Goal: Task Accomplishment & Management: Manage account settings

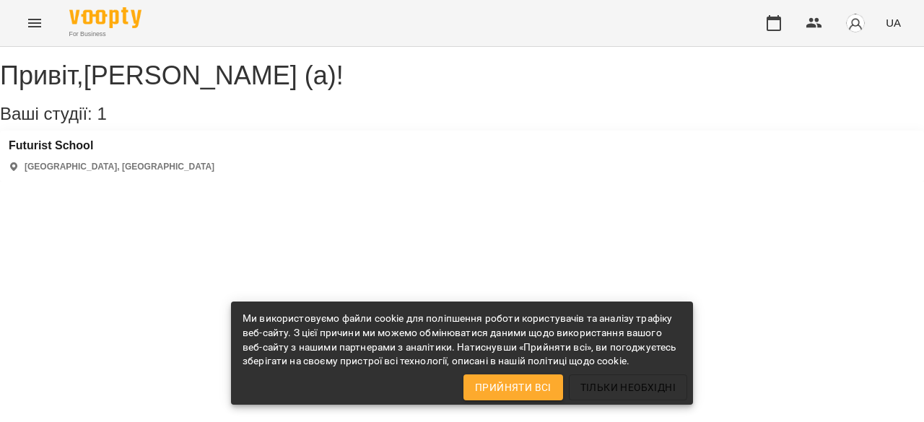
click at [72, 173] on div "[GEOGRAPHIC_DATA] [GEOGRAPHIC_DATA], [GEOGRAPHIC_DATA]" at bounding box center [112, 156] width 206 height 34
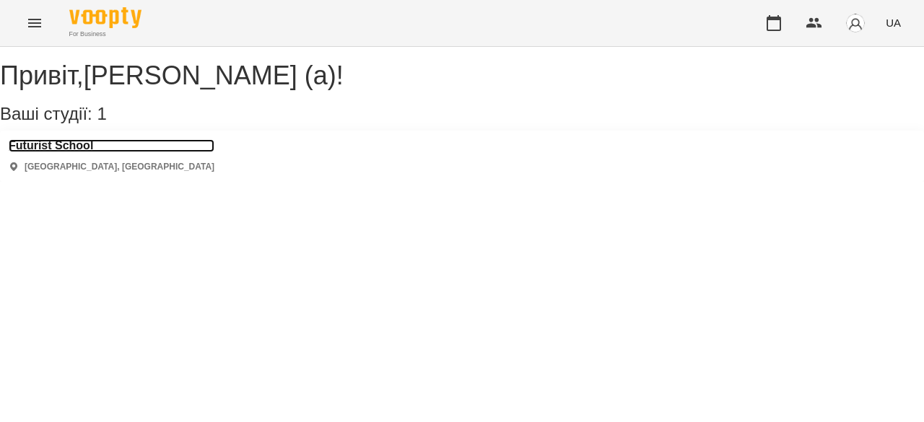
click at [73, 152] on h3 "Futurist School" at bounding box center [112, 145] width 206 height 13
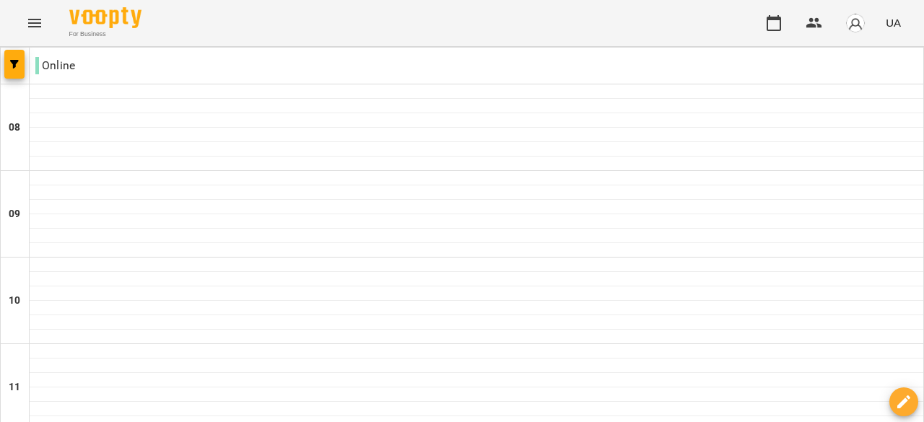
scroll to position [1057, 0]
click at [49, 8] on div "For Business UA" at bounding box center [462, 23] width 924 height 46
click at [39, 19] on icon "Menu" at bounding box center [34, 23] width 13 height 9
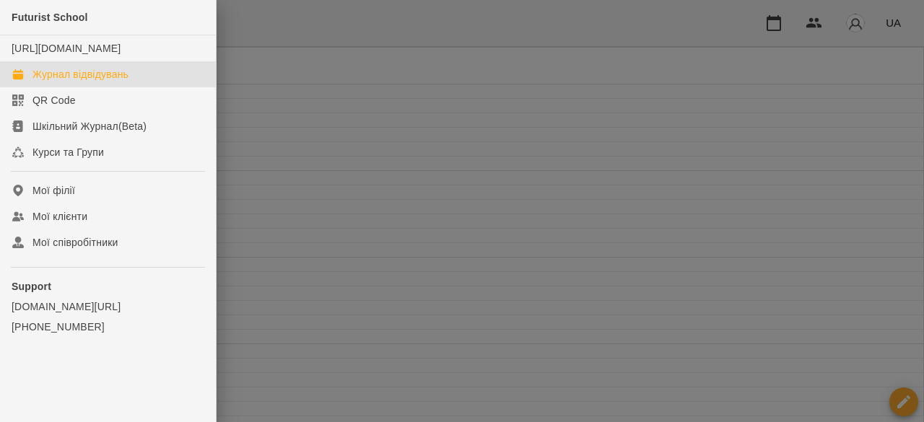
click at [131, 76] on link "Журнал відвідувань" at bounding box center [108, 74] width 216 height 26
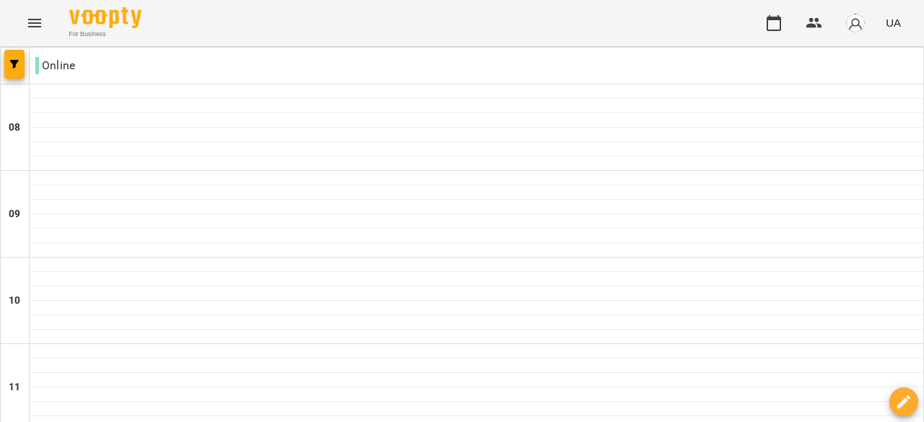
scroll to position [650, 0]
click at [34, 33] on button "Menu" at bounding box center [34, 23] width 35 height 35
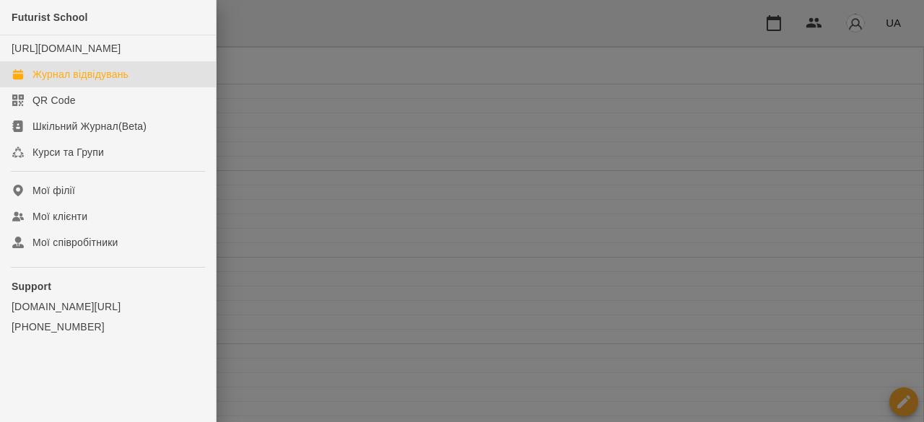
click at [642, 92] on div at bounding box center [462, 211] width 924 height 422
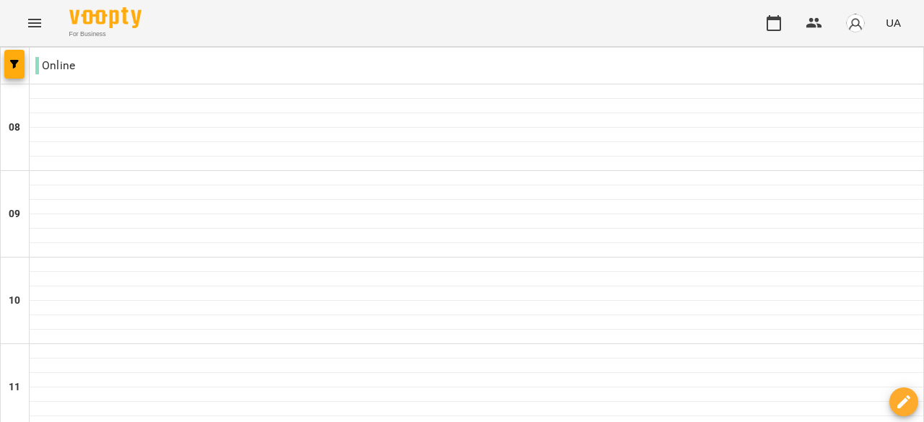
click at [862, 19] on img "button" at bounding box center [855, 23] width 20 height 20
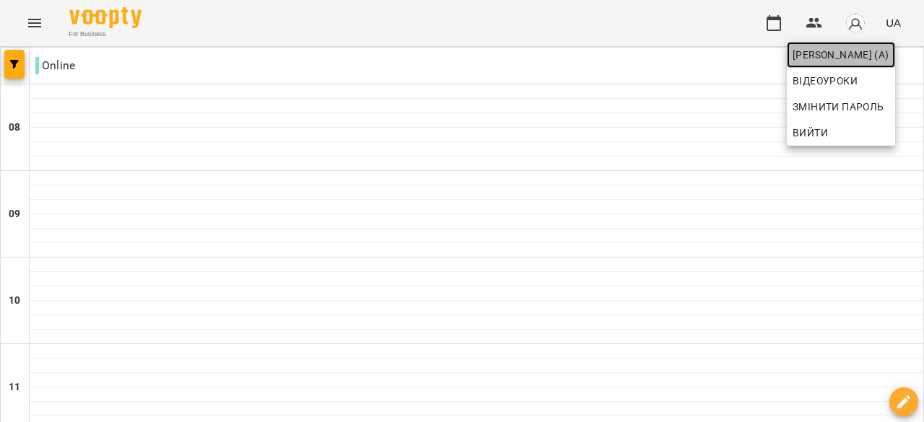
click at [816, 56] on span "[PERSON_NAME] (а)" at bounding box center [841, 54] width 97 height 17
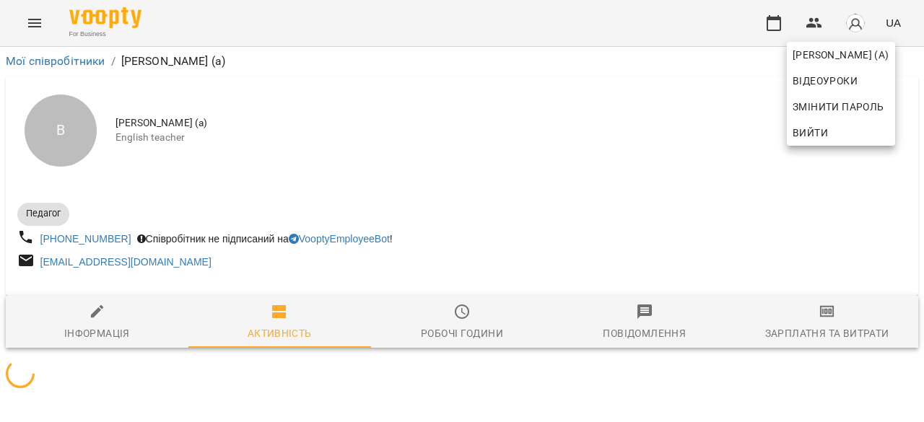
click at [453, 314] on div at bounding box center [462, 211] width 924 height 422
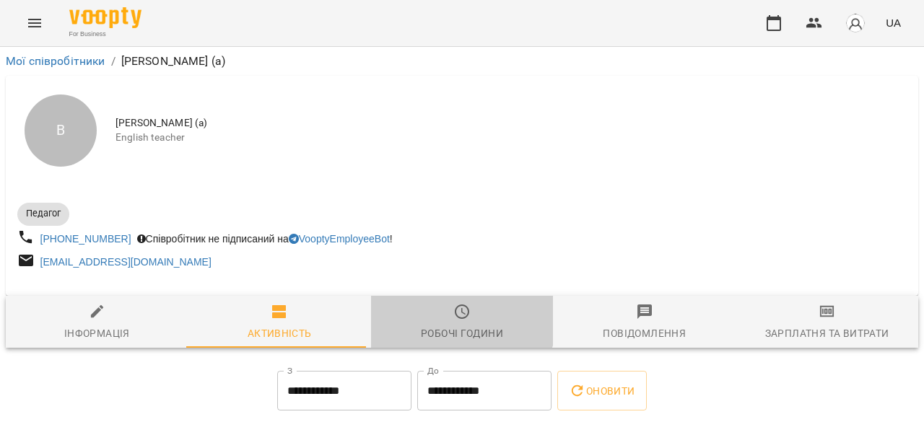
click at [454, 314] on icon "button" at bounding box center [461, 311] width 17 height 17
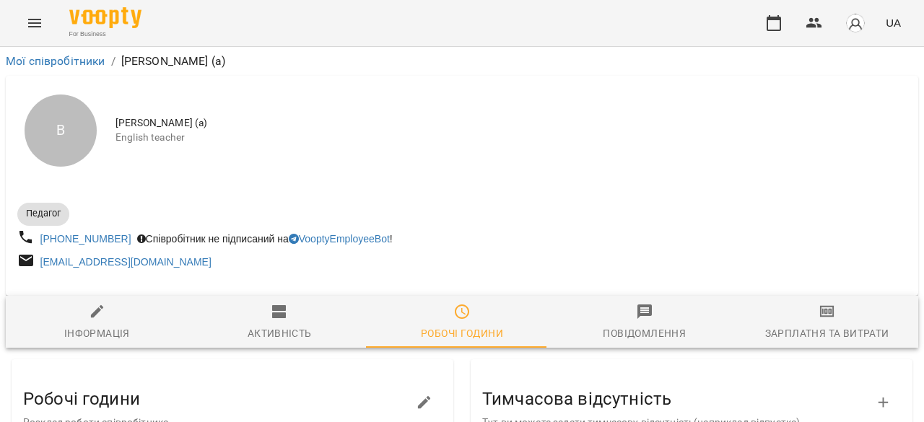
scroll to position [361, 0]
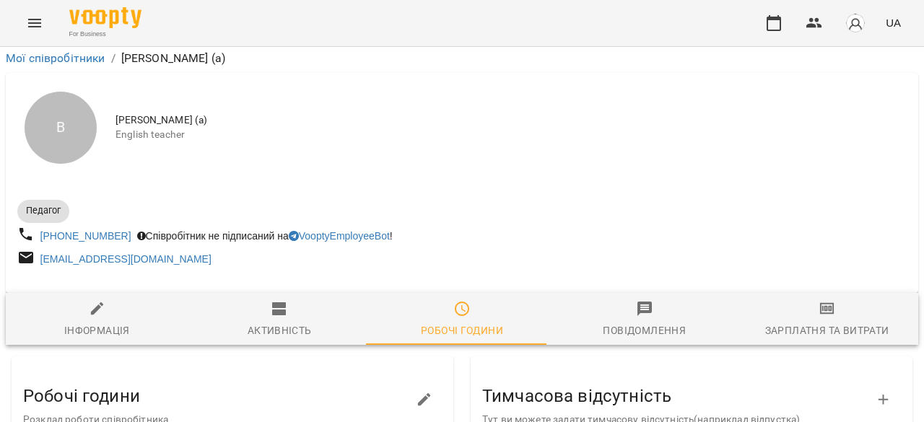
click at [412, 383] on button "button" at bounding box center [424, 400] width 35 height 35
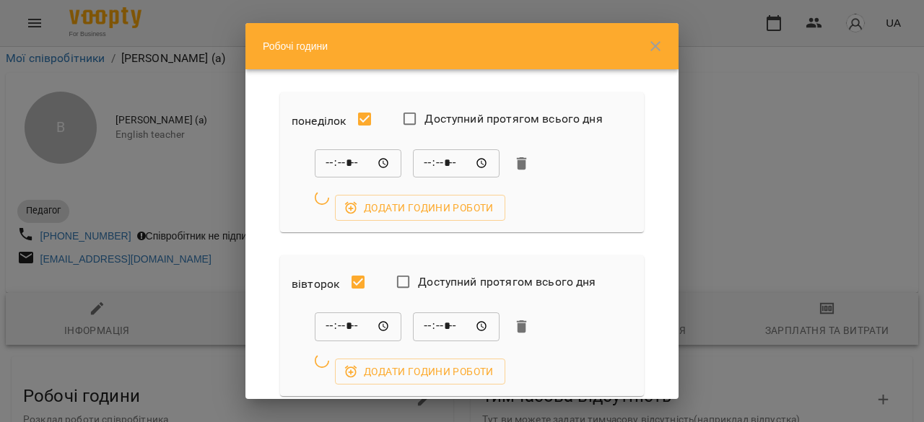
click at [414, 117] on div "Робочі години понеділок Доступний протягом всього дня ***** ​ ***** ​ Додати го…" at bounding box center [461, 211] width 433 height 376
click at [522, 162] on icon "button" at bounding box center [522, 163] width 10 height 13
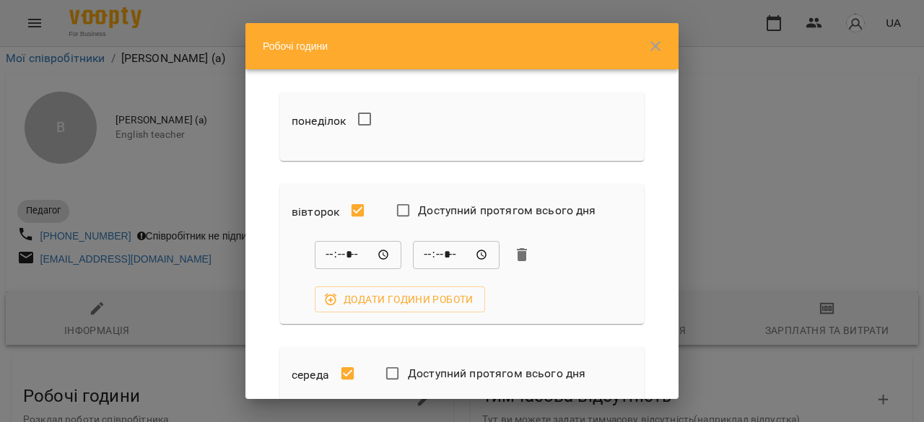
click at [533, 251] on div "***** ​ ***** ​" at bounding box center [474, 254] width 318 height 29
click at [527, 252] on icon "button" at bounding box center [521, 254] width 17 height 17
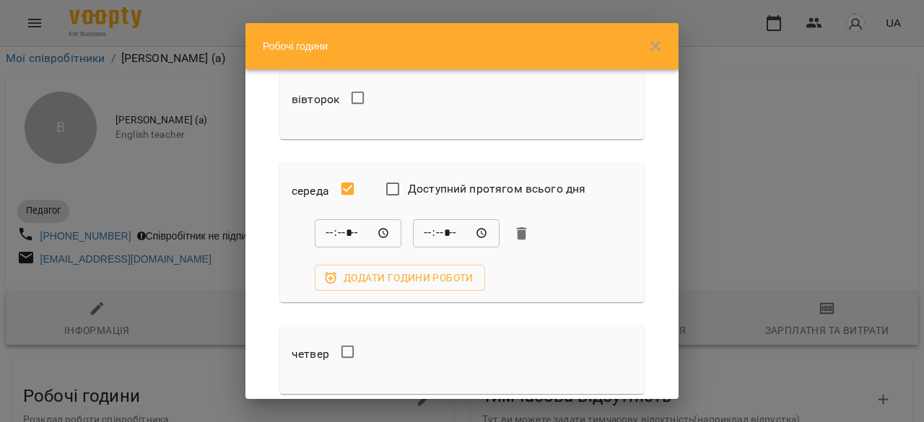
scroll to position [72, 0]
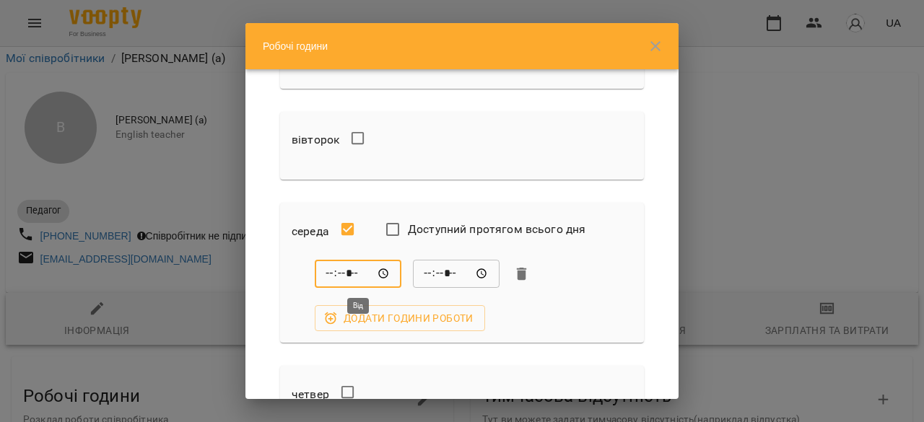
click at [341, 274] on input "*****" at bounding box center [358, 274] width 87 height 29
type input "*****"
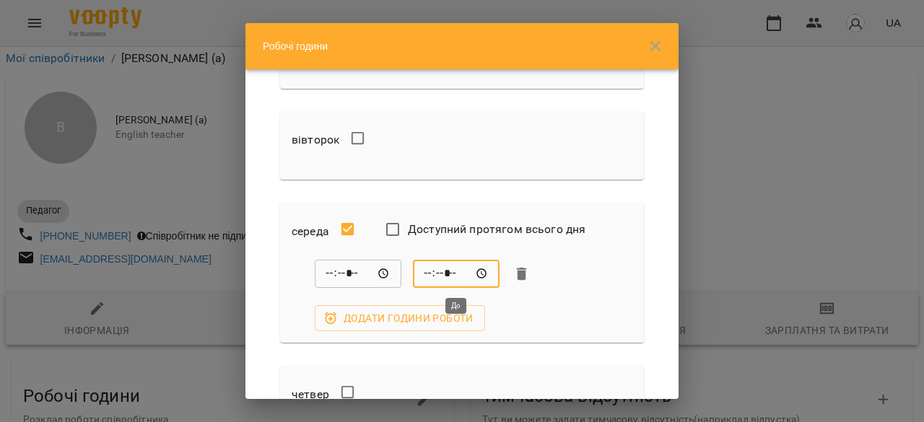
click at [430, 271] on input "*****" at bounding box center [456, 274] width 87 height 29
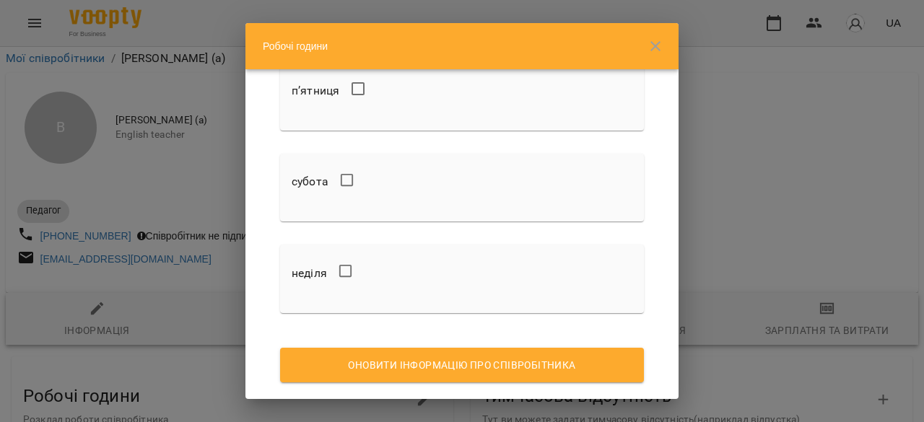
scroll to position [496, 0]
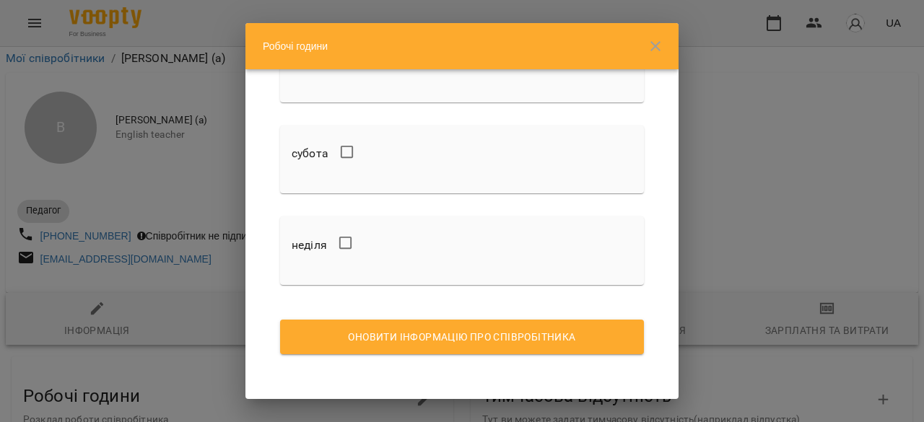
click at [525, 334] on span "Оновити інформацію про співробітника" at bounding box center [462, 336] width 341 height 17
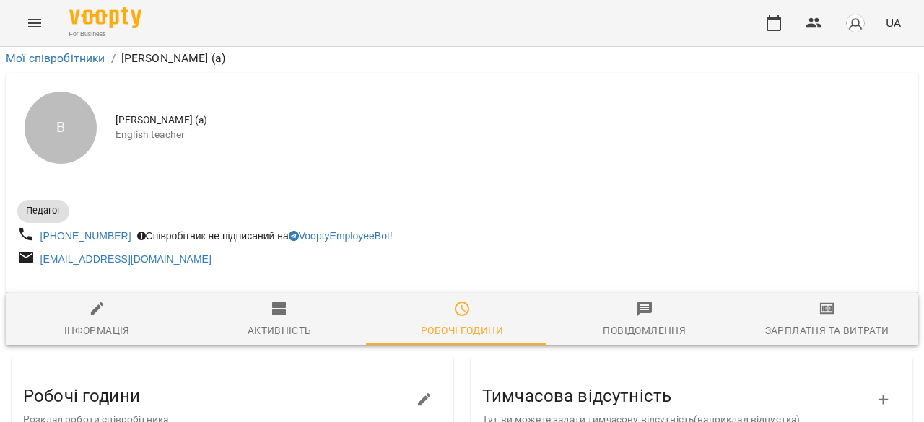
scroll to position [457, 0]
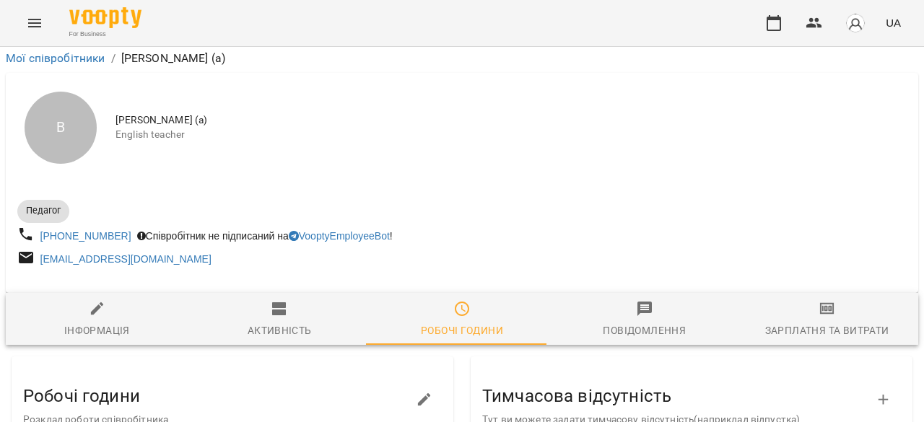
scroll to position [0, 0]
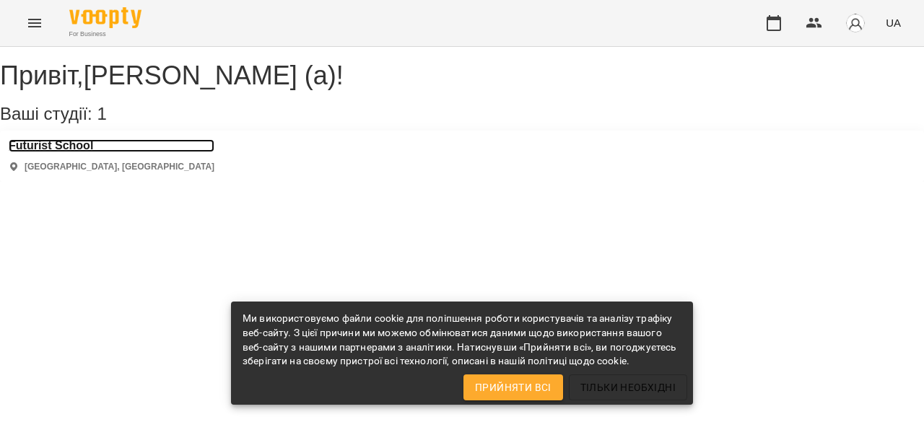
click at [103, 152] on h3 "Futurist School" at bounding box center [112, 145] width 206 height 13
